Goal: Task Accomplishment & Management: Manage account settings

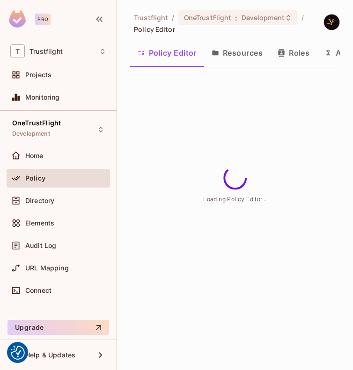
click at [248, 114] on div "Trustflight / OneTrustFlight : Development / Policy Editor Policy Editor Resour…" at bounding box center [235, 185] width 236 height 370
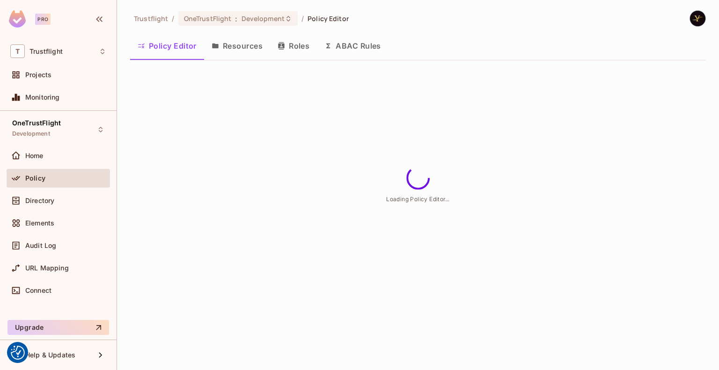
click at [353, 17] on img at bounding box center [697, 18] width 15 height 15
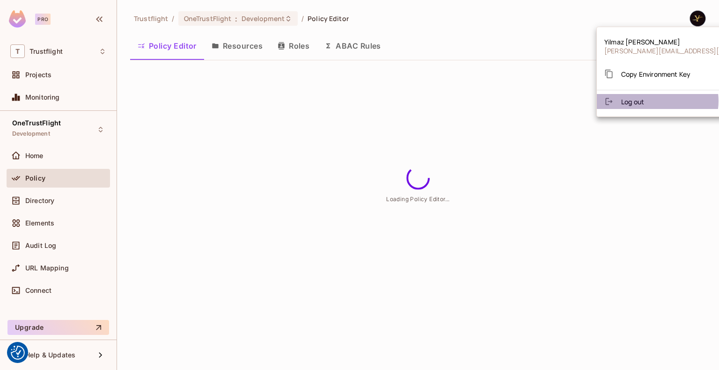
click at [353, 101] on li "Log out" at bounding box center [687, 101] width 181 height 15
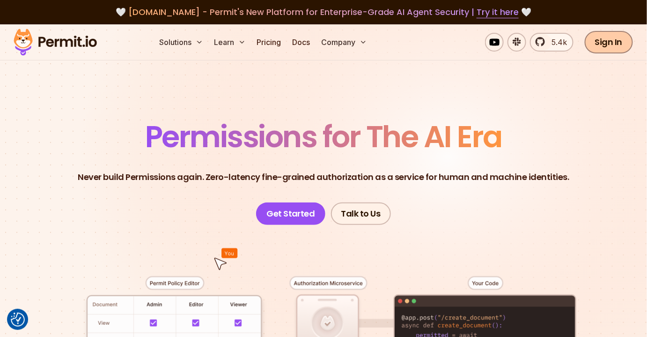
click at [600, 40] on link "Sign In" at bounding box center [609, 42] width 48 height 22
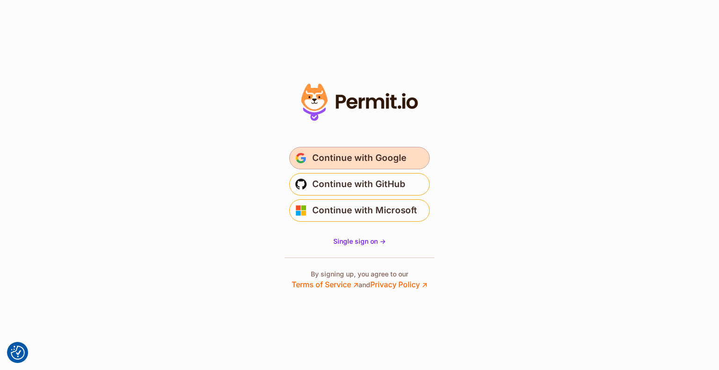
click at [382, 156] on span "Continue with Google" at bounding box center [359, 158] width 94 height 15
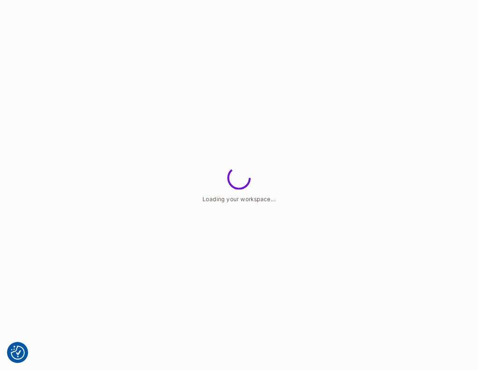
click at [345, 0] on html "We use cookies to enhance your browsing experience, serve personalized ads or c…" at bounding box center [239, 0] width 478 height 0
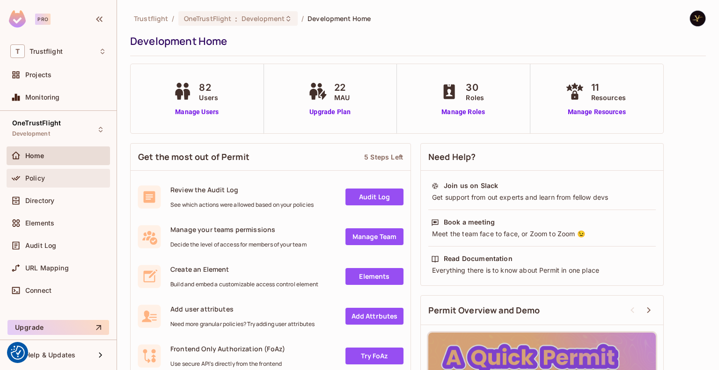
click at [73, 178] on div "Policy" at bounding box center [65, 178] width 81 height 7
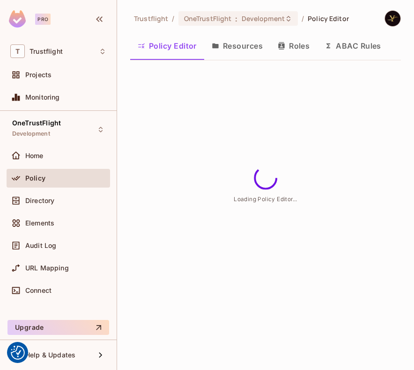
click at [359, 46] on button "ABAC Rules" at bounding box center [353, 45] width 72 height 23
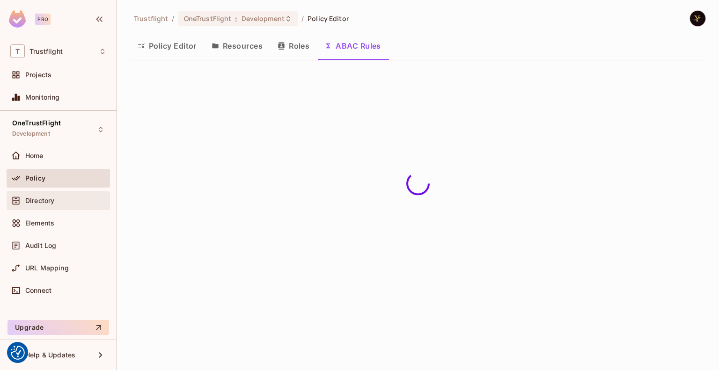
click at [77, 193] on div "Directory" at bounding box center [58, 200] width 103 height 19
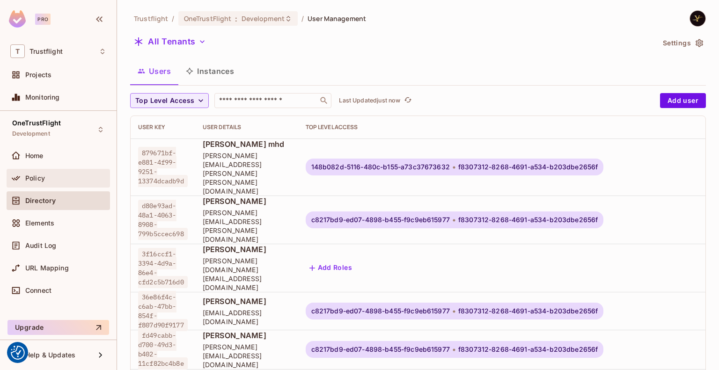
click at [73, 180] on div "Policy" at bounding box center [65, 178] width 81 height 7
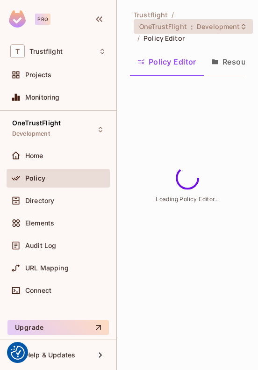
click at [231, 25] on span "Development" at bounding box center [218, 26] width 43 height 9
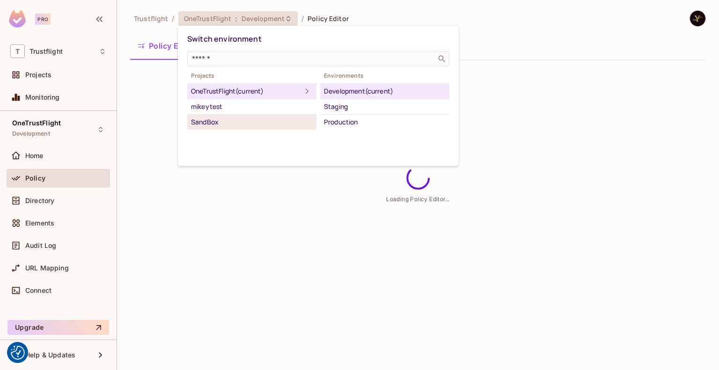
click at [253, 118] on div "SandBox" at bounding box center [252, 122] width 122 height 11
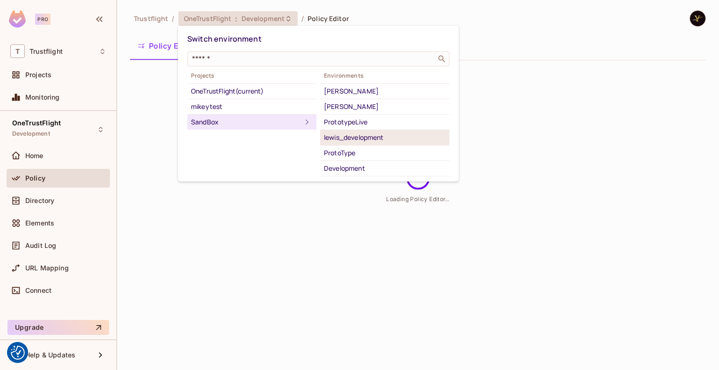
click at [368, 138] on div "lewis_development" at bounding box center [385, 137] width 122 height 11
